Goal: Book appointment/travel/reservation

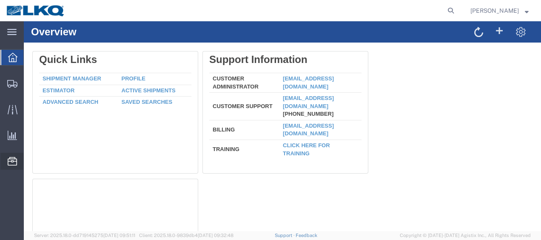
click at [0, 0] on span "Location Appointment" at bounding box center [0, 0] width 0 height 0
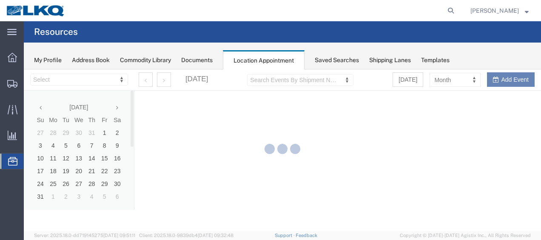
select select "28712"
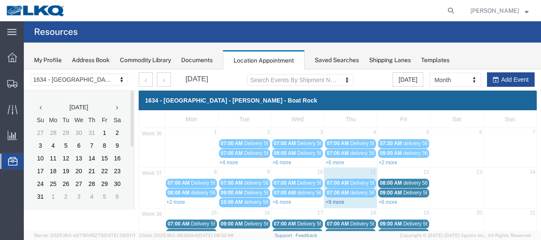
click at [334, 199] on link "+9 more" at bounding box center [334, 202] width 19 height 6
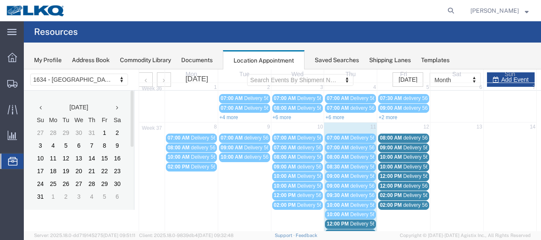
scroll to position [85, 0]
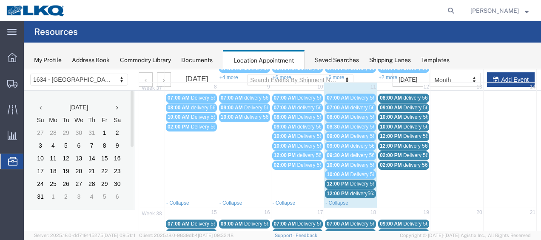
click at [345, 181] on span "12:00 PM" at bounding box center [338, 184] width 22 height 6
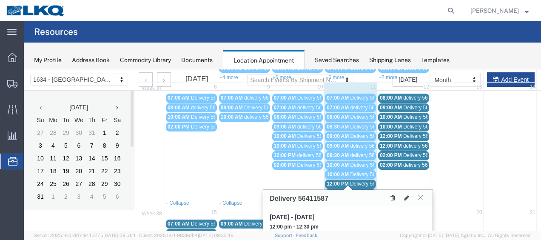
click at [405, 197] on icon at bounding box center [406, 198] width 5 height 6
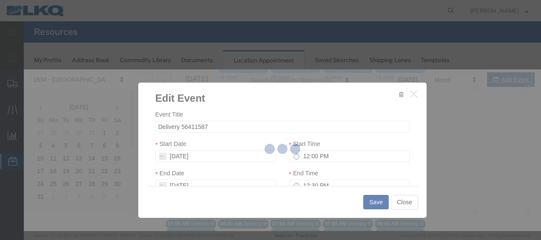
select select
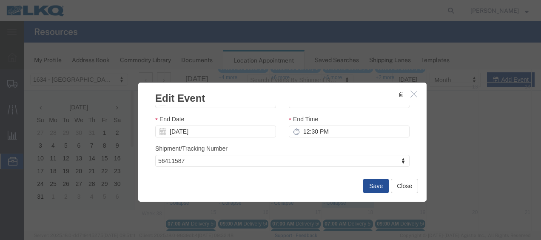
scroll to position [112, 0]
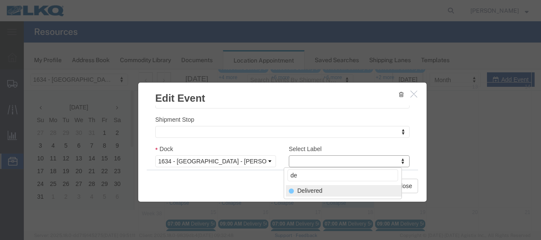
type input "de"
select select "40"
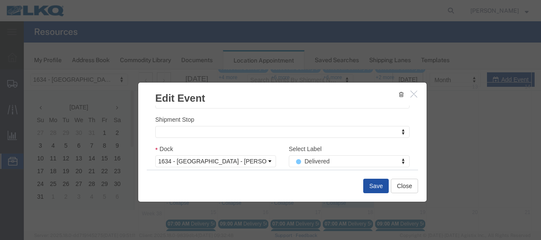
click at [371, 185] on button "Save" at bounding box center [376, 186] width 26 height 14
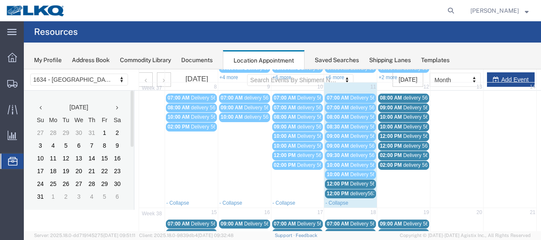
scroll to position [49, 0]
